Goal: Task Accomplishment & Management: Use online tool/utility

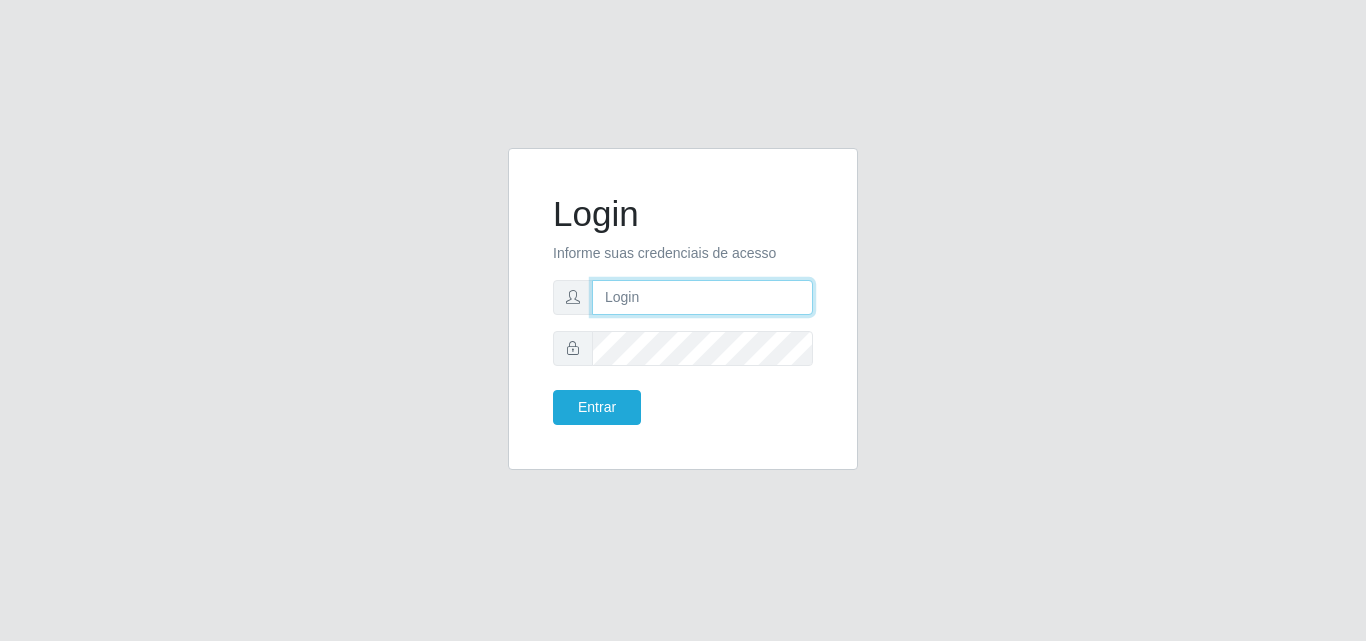
type input "[EMAIL_ADDRESS][DOMAIN_NAME]"
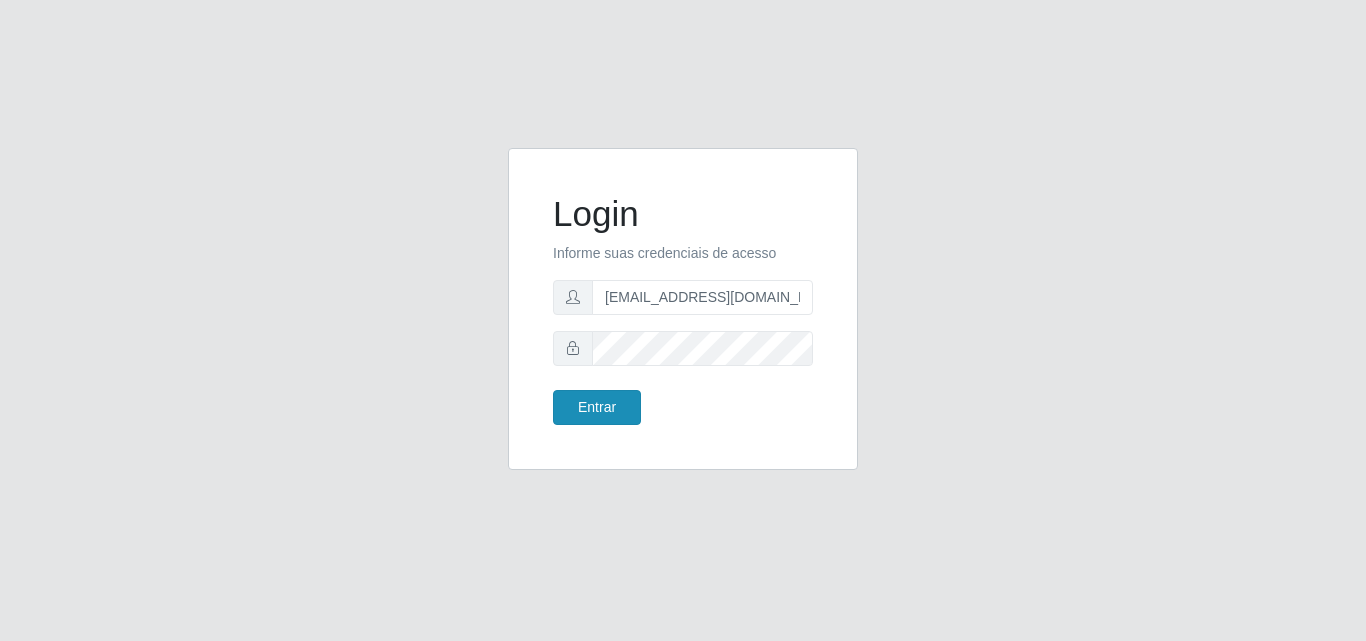
drag, startPoint x: 611, startPoint y: 430, endPoint x: 604, endPoint y: 415, distance: 16.6
click at [608, 423] on div "Login Informe suas credenciais de acesso [EMAIL_ADDRESS][DOMAIN_NAME] Entrar" at bounding box center [683, 309] width 300 height 272
drag, startPoint x: 594, startPoint y: 411, endPoint x: 497, endPoint y: 130, distance: 297.2
click at [586, 401] on button "Entrar" at bounding box center [597, 407] width 88 height 35
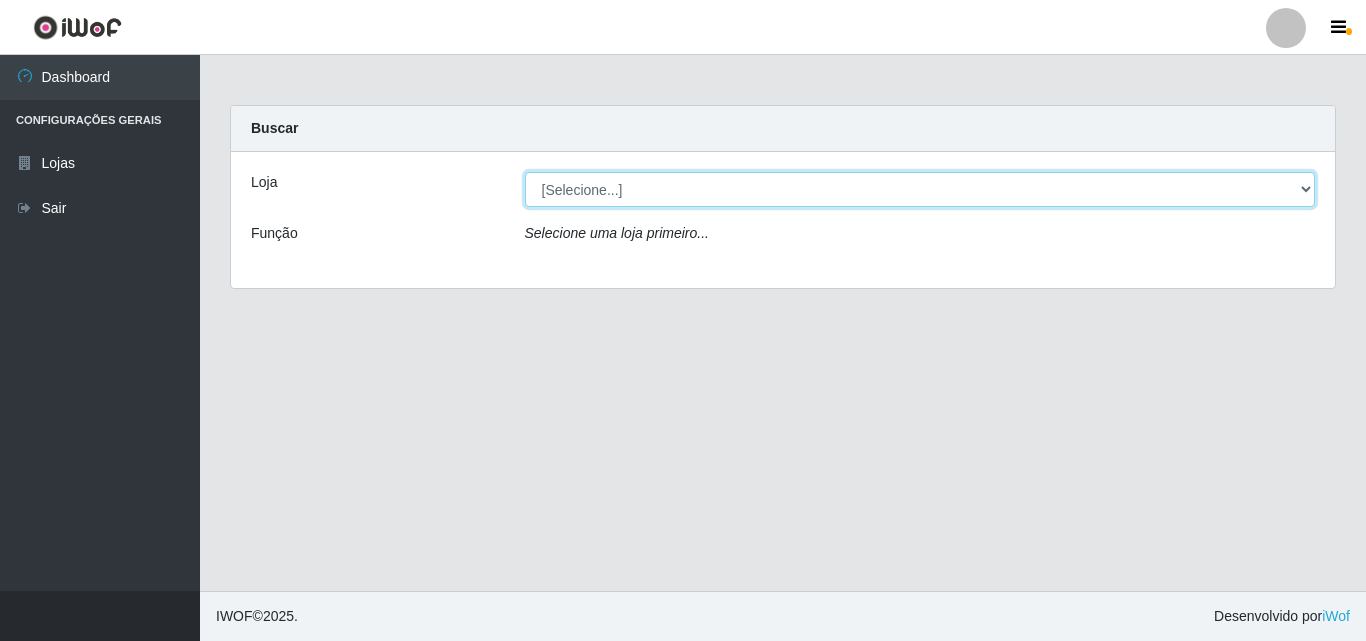
click at [658, 180] on select "[Selecione...] Rede Potiguar 1 - Macaíba" at bounding box center [920, 189] width 791 height 35
select select "100"
click at [525, 172] on select "[Selecione...] Rede Potiguar 1 - Macaíba" at bounding box center [920, 189] width 791 height 35
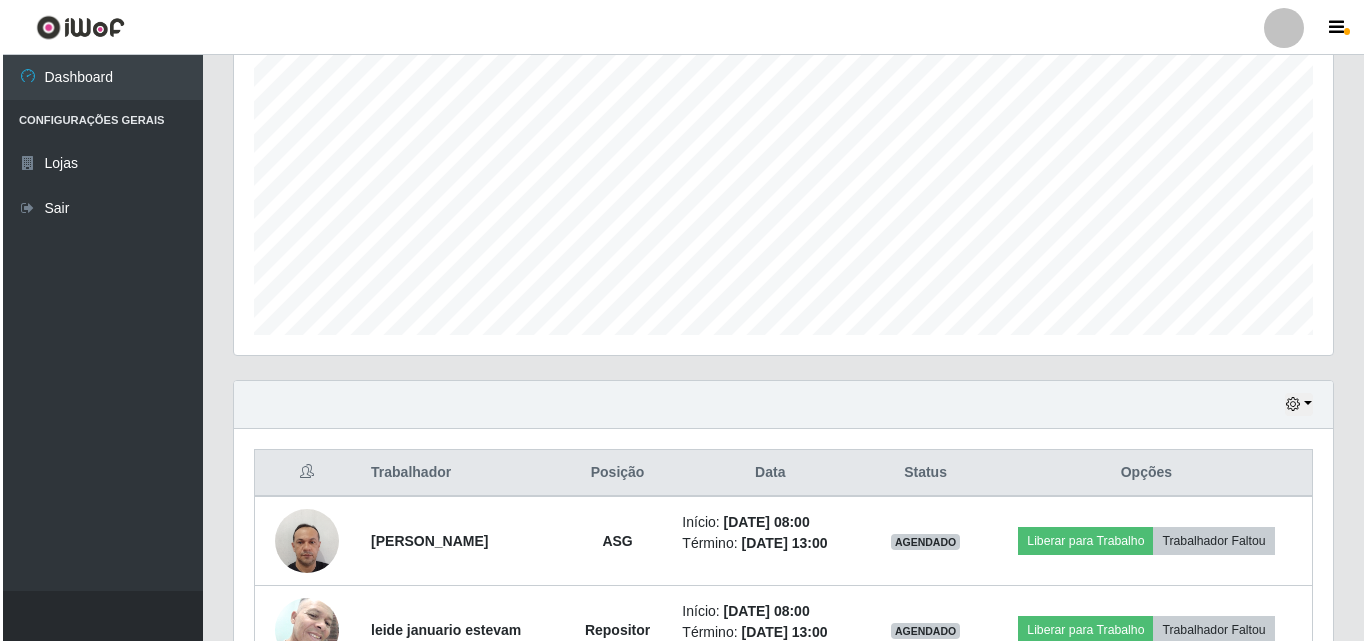
scroll to position [509, 0]
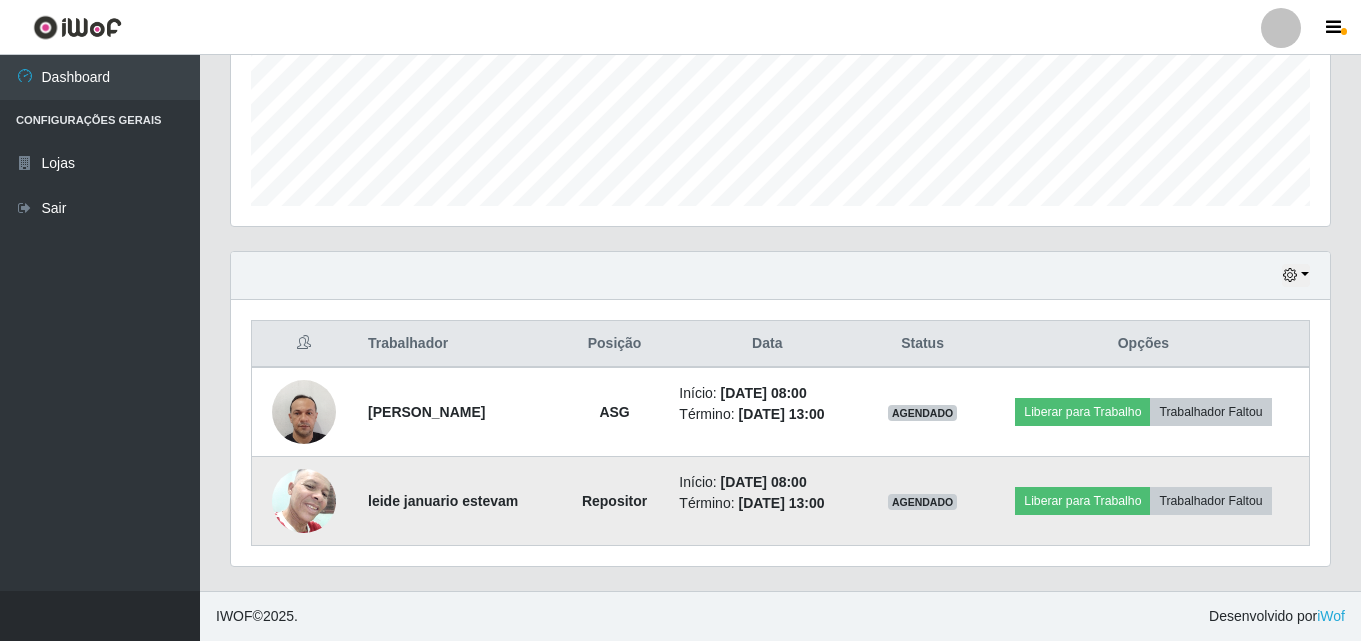
click at [297, 494] on img at bounding box center [304, 500] width 64 height 85
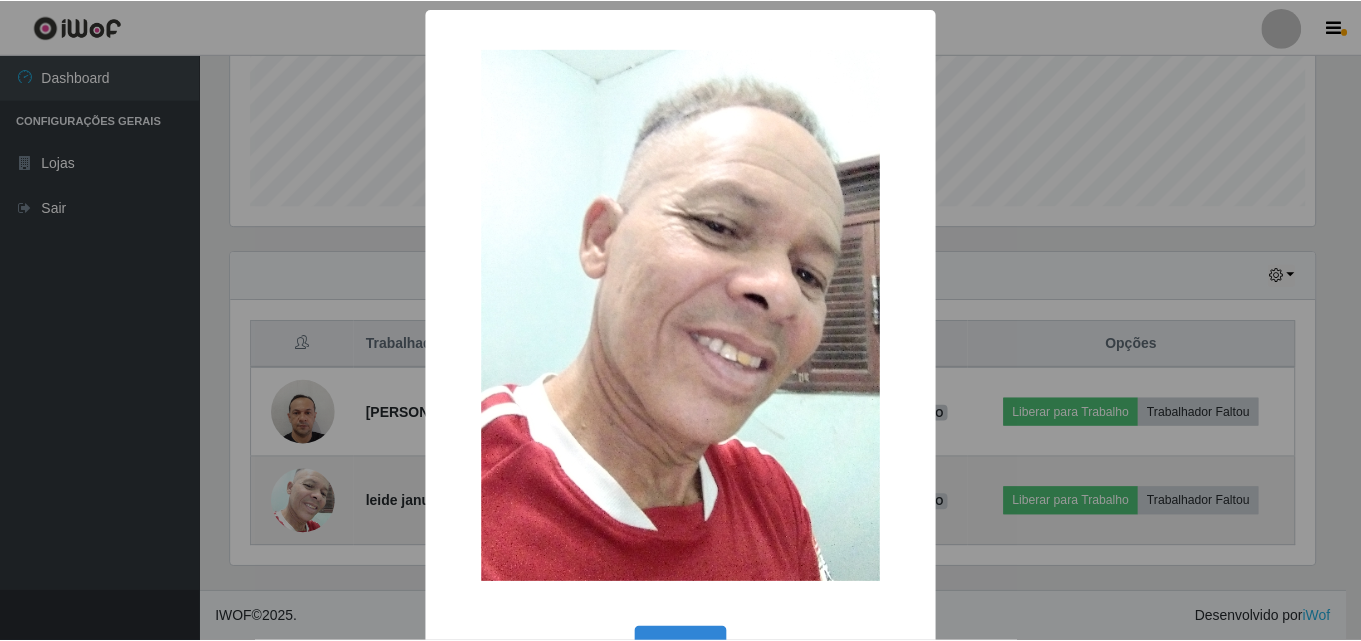
scroll to position [415, 1089]
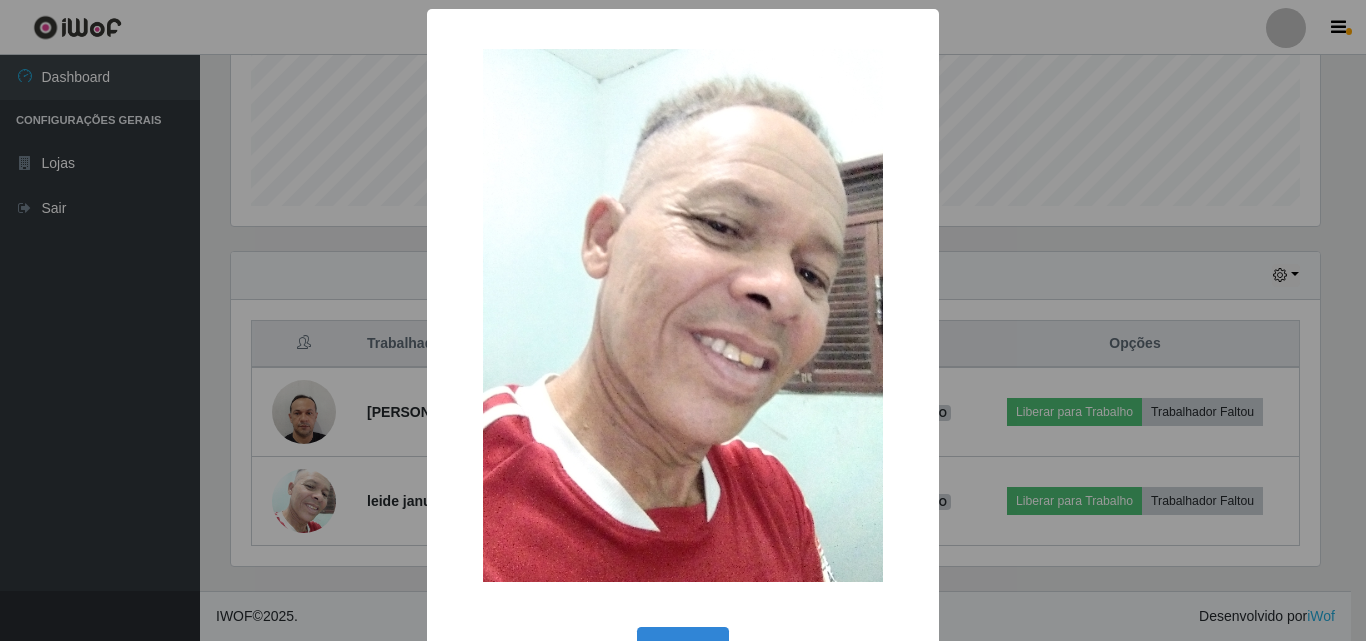
click at [296, 495] on div "× OK Cancel" at bounding box center [683, 320] width 1366 height 641
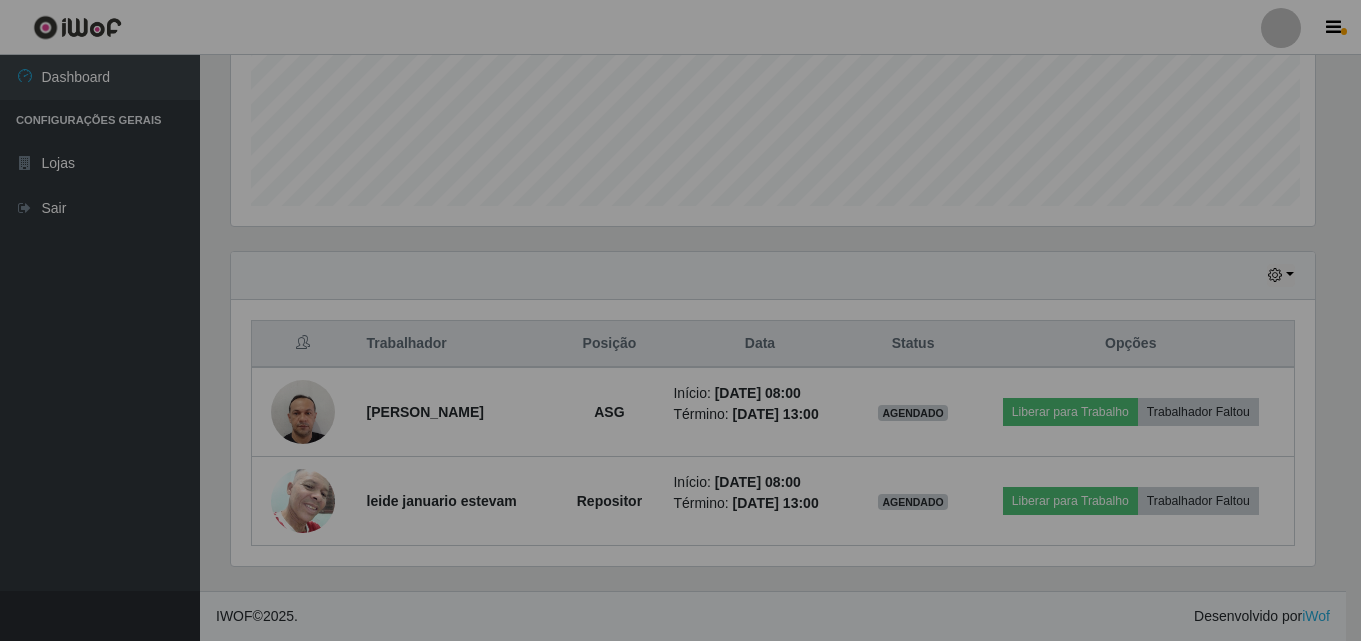
scroll to position [415, 1099]
